Goal: Transaction & Acquisition: Purchase product/service

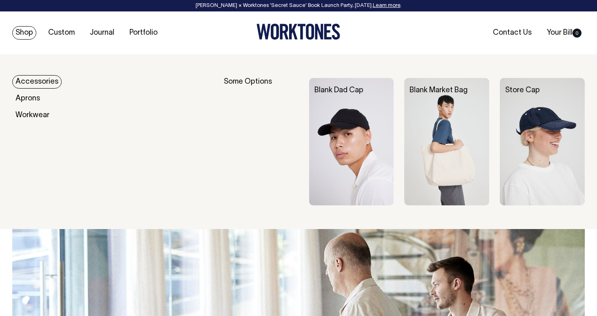
click at [22, 29] on link "Shop" at bounding box center [24, 32] width 24 height 13
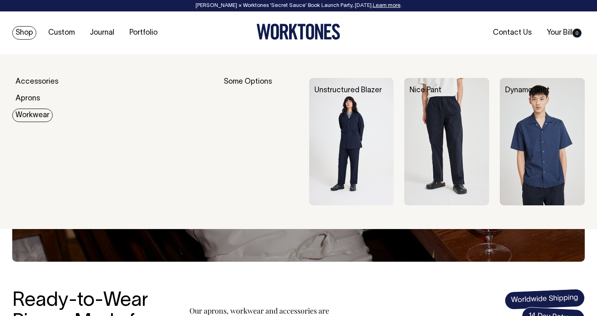
drag, startPoint x: 38, startPoint y: 111, endPoint x: 60, endPoint y: 116, distance: 22.5
click at [30, 112] on link "Workwear" at bounding box center [32, 115] width 40 height 13
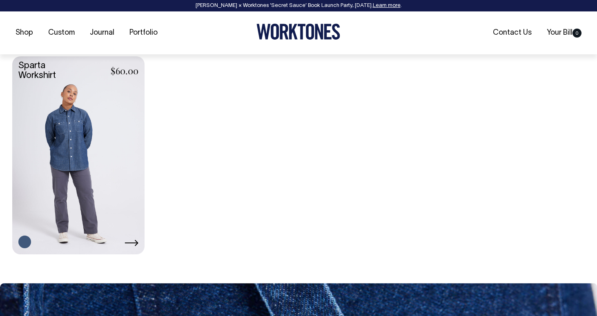
scroll to position [563, 0]
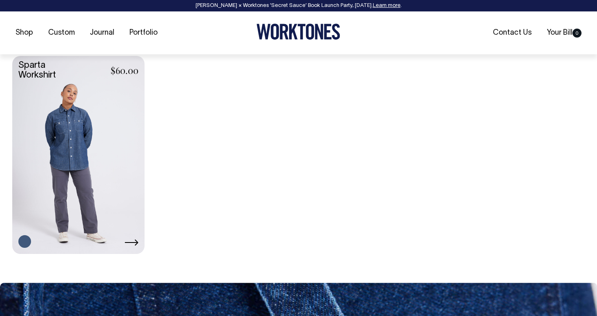
click at [87, 100] on link at bounding box center [78, 154] width 132 height 196
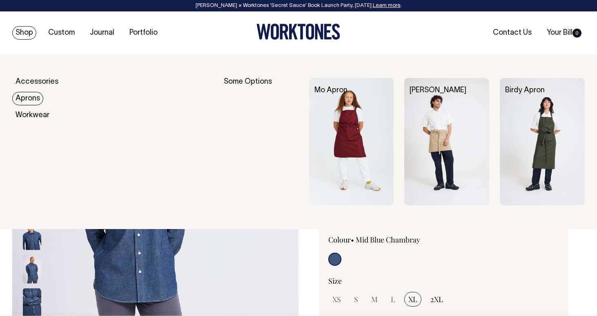
click at [547, 143] on img at bounding box center [542, 141] width 85 height 127
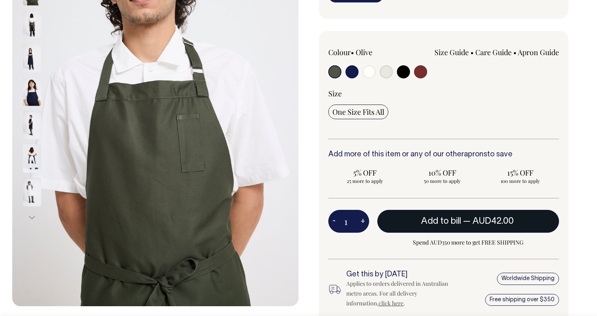
scroll to position [177, 0]
